Goal: Information Seeking & Learning: Learn about a topic

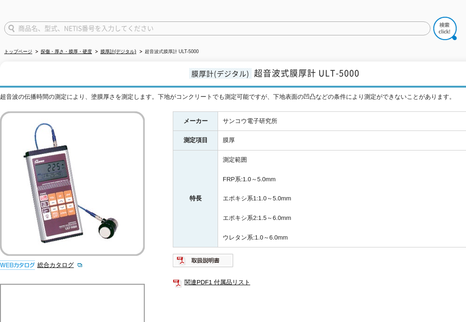
scroll to position [46, 0]
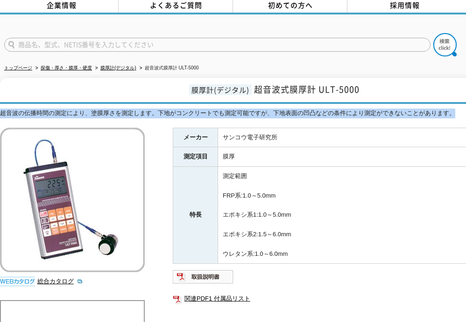
drag, startPoint x: 453, startPoint y: 107, endPoint x: 0, endPoint y: 106, distance: 452.1
click at [0, 109] on div "超音波の伝播時間の測定により、塗膜厚さを測定します。下地がコンクリートでも測定可能ですが、下地表面の凹凸などの条件により測定ができないことがあります。" at bounding box center [273, 114] width 546 height 10
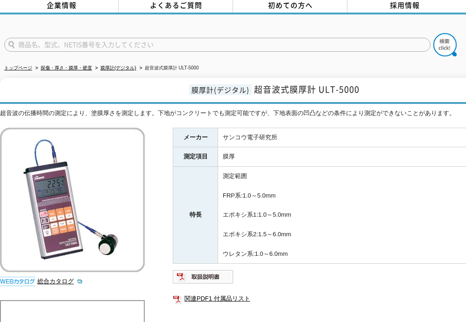
click at [366, 227] on td "測定範囲 FRP系:1.0～5.0mm エポキシ系1:1.0～5.0mm エポキシ系2:1.5～6.0mm ウレタン系:1.0～6.0mm" at bounding box center [382, 215] width 328 height 97
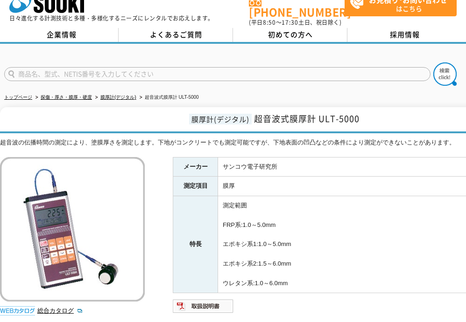
scroll to position [0, 0]
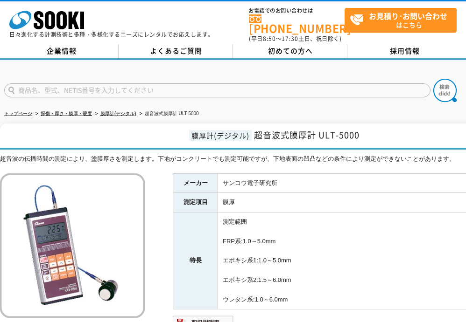
drag, startPoint x: 130, startPoint y: 108, endPoint x: 143, endPoint y: 117, distance: 16.1
click at [130, 111] on link "膜厚計(デジタル)" at bounding box center [118, 113] width 36 height 5
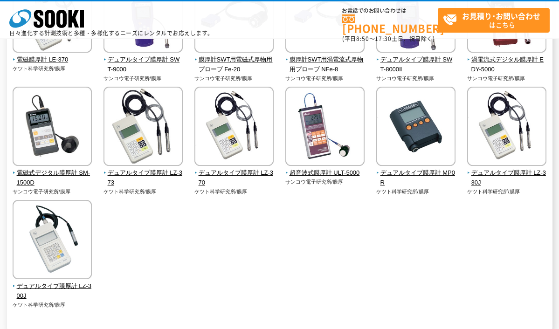
scroll to position [280, 0]
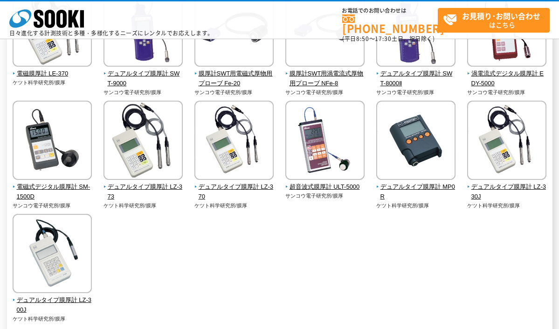
click at [408, 259] on div "デュアルタイプ膜厚計 SWT-NEOⅡ サンコウ電子研究所/膜厚 coatmaster/膜厚" at bounding box center [280, 103] width 546 height 475
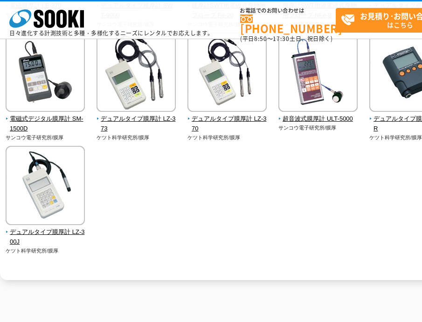
scroll to position [356, 0]
